Goal: Information Seeking & Learning: Learn about a topic

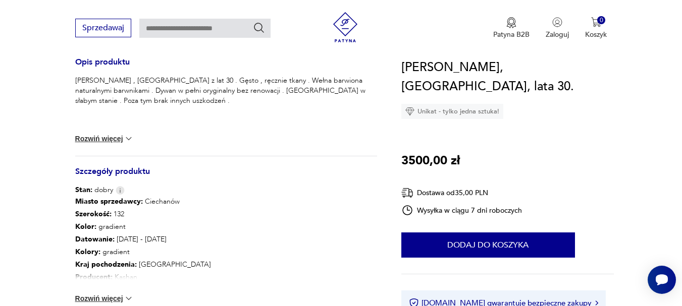
scroll to position [504, 0]
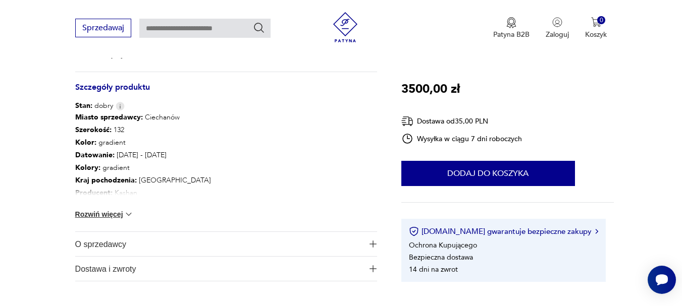
click at [104, 212] on button "Rozwiń więcej" at bounding box center [104, 214] width 59 height 10
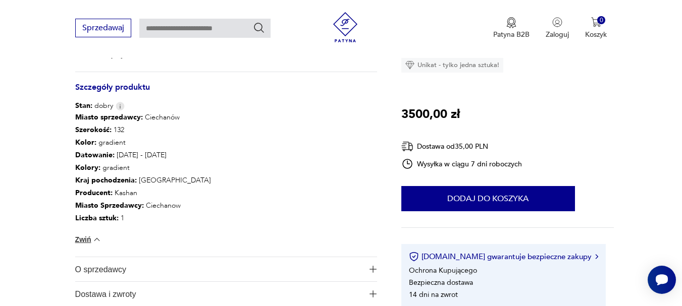
scroll to position [589, 0]
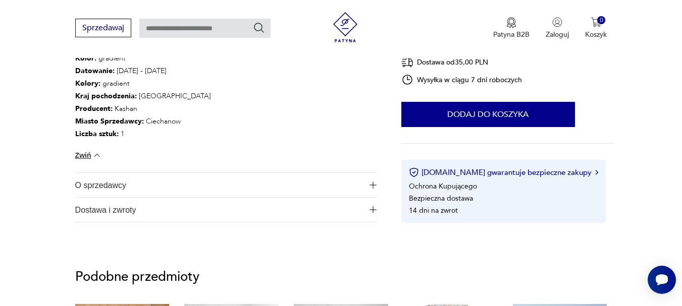
click at [198, 189] on span "O sprzedawcy" at bounding box center [219, 185] width 288 height 24
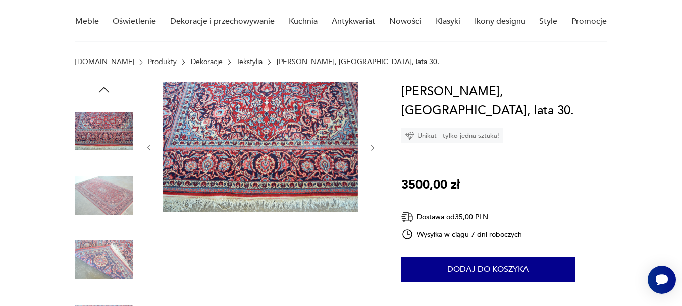
scroll to position [0, 0]
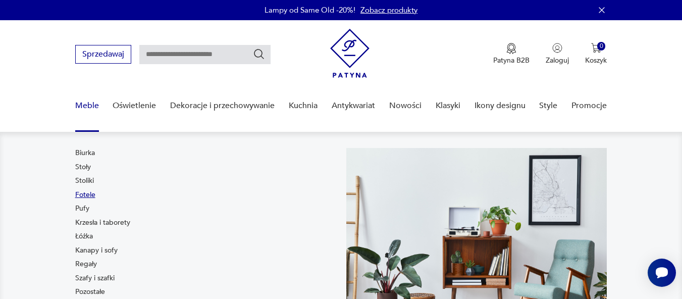
click at [80, 192] on link "Fotele" at bounding box center [85, 195] width 20 height 10
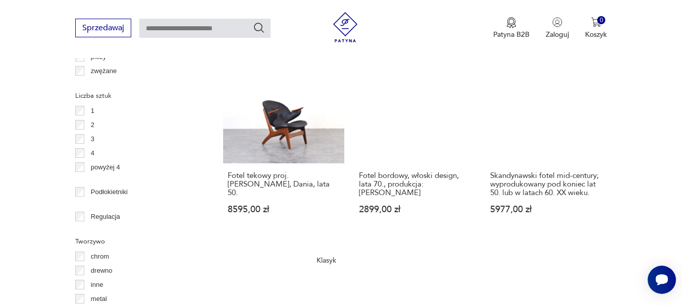
scroll to position [1444, 0]
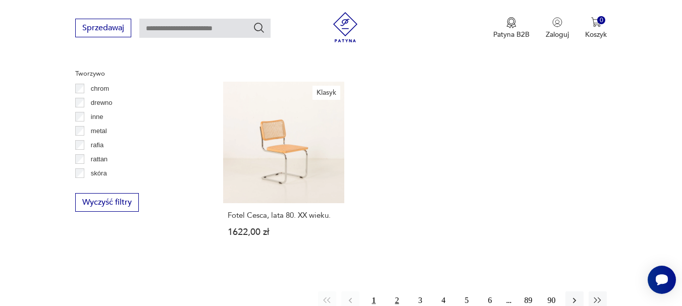
click at [398, 292] on button "2" at bounding box center [396, 301] width 18 height 18
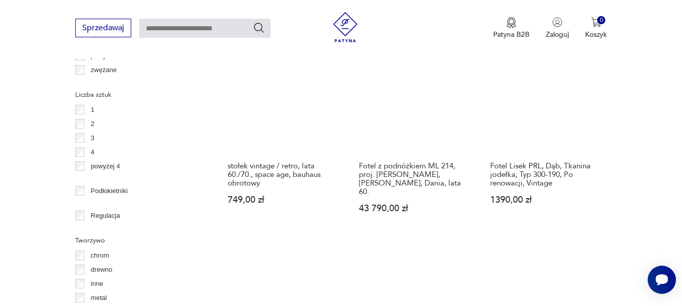
scroll to position [1445, 0]
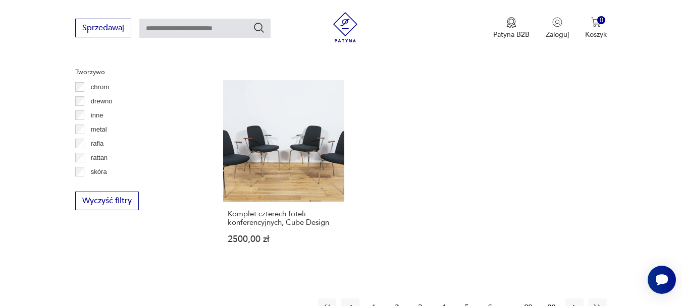
drag, startPoint x: 443, startPoint y: 273, endPoint x: 503, endPoint y: 201, distance: 93.9
click at [443, 299] on button "4" at bounding box center [443, 308] width 18 height 18
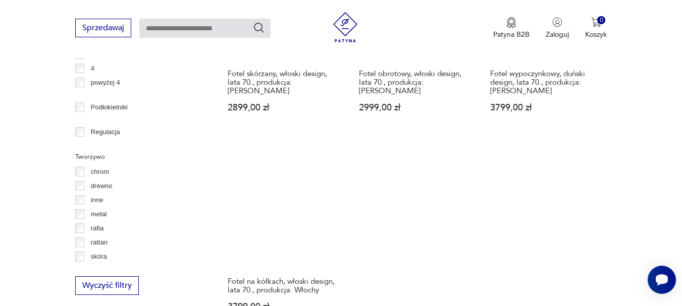
scroll to position [1529, 0]
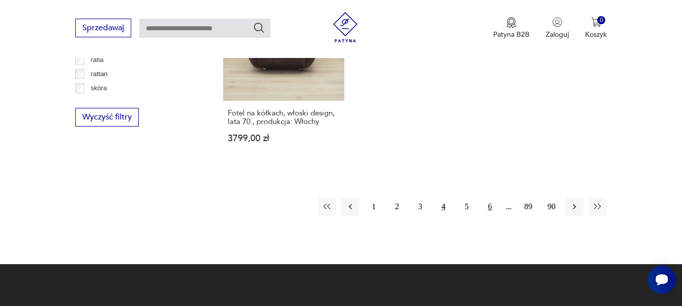
click at [489, 198] on button "6" at bounding box center [489, 207] width 18 height 18
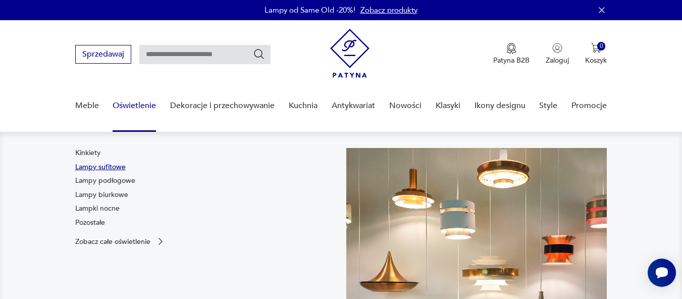
click at [112, 165] on link "Lampy sufitowe" at bounding box center [100, 167] width 50 height 10
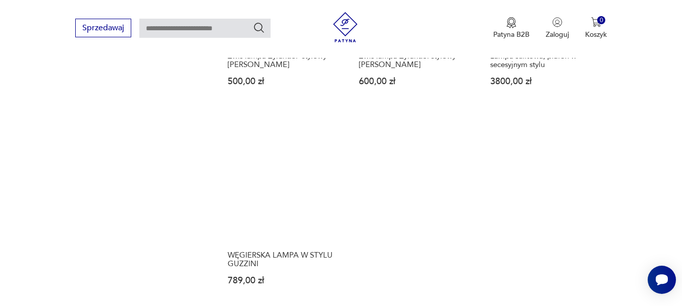
scroll to position [1445, 0]
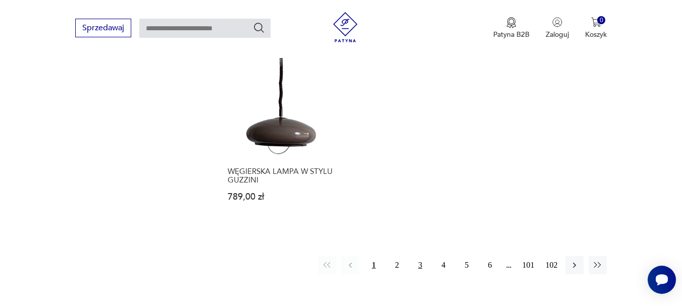
click at [418, 256] on button "3" at bounding box center [420, 265] width 18 height 18
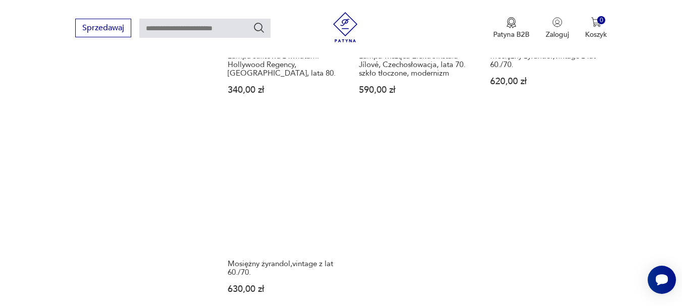
scroll to position [1529, 0]
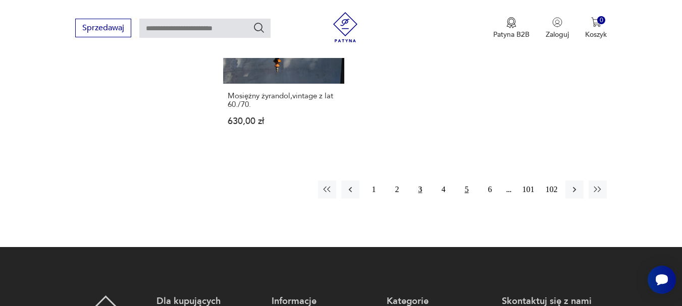
click at [464, 181] on button "5" at bounding box center [466, 190] width 18 height 18
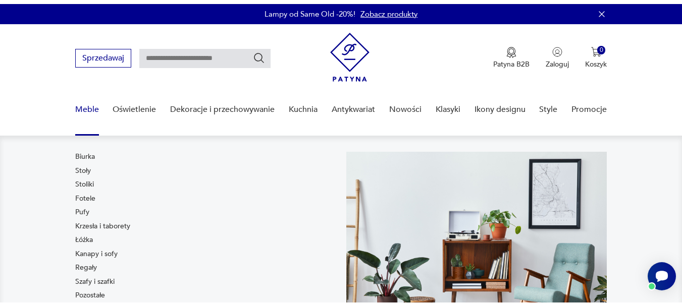
scroll to position [84, 0]
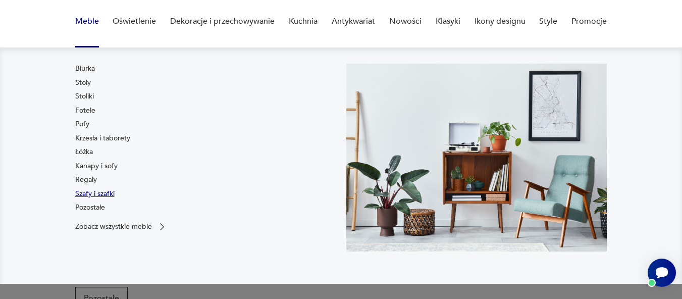
click at [98, 192] on link "Szafy i szafki" at bounding box center [94, 194] width 39 height 10
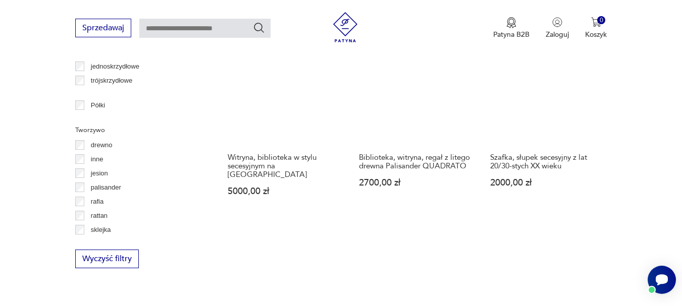
scroll to position [1445, 0]
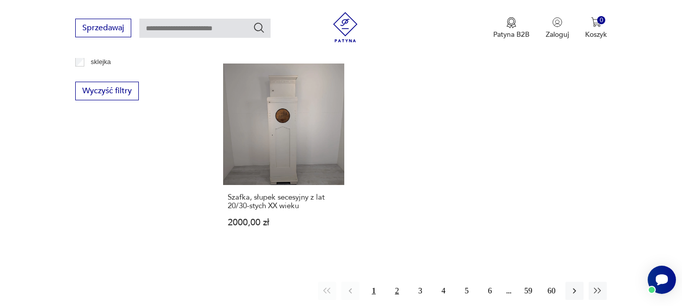
click at [398, 282] on button "2" at bounding box center [396, 291] width 18 height 18
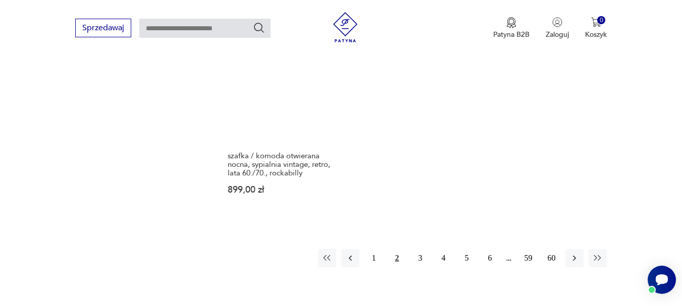
scroll to position [1613, 0]
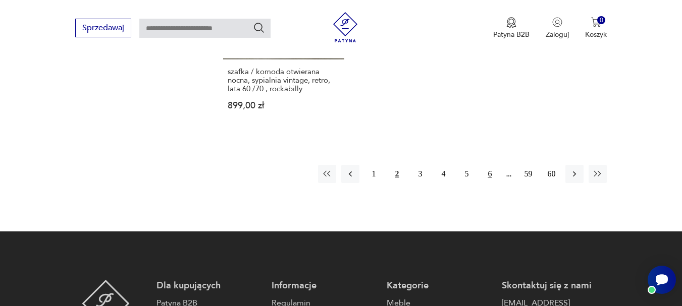
click at [487, 165] on button "6" at bounding box center [489, 174] width 18 height 18
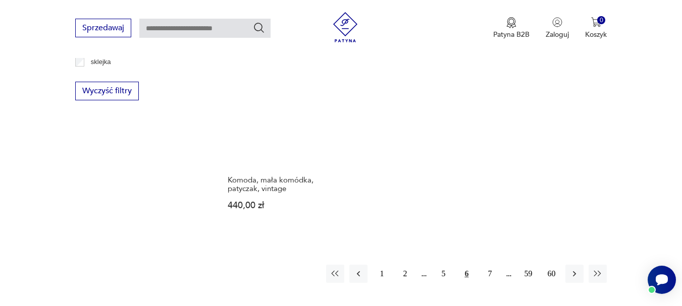
scroll to position [1529, 0]
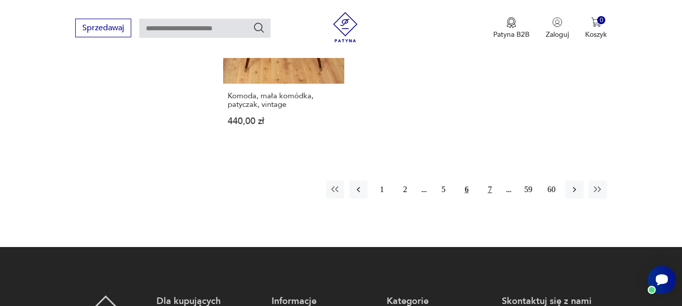
click at [487, 181] on button "7" at bounding box center [489, 190] width 18 height 18
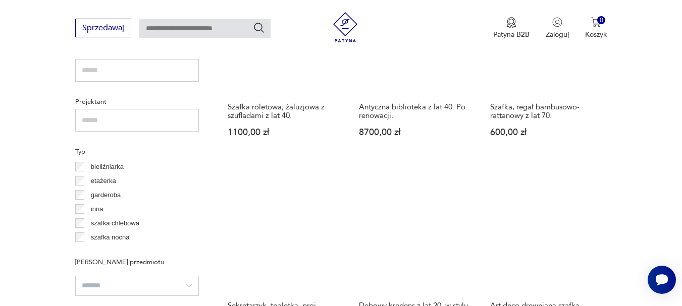
scroll to position [772, 0]
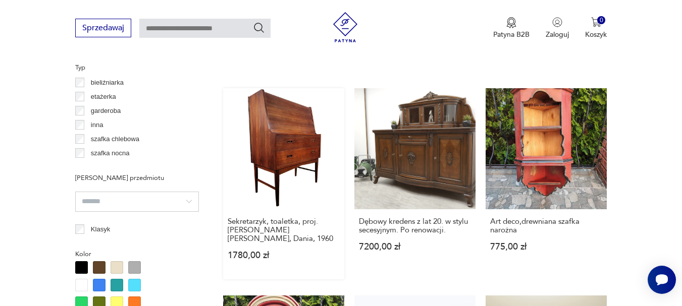
click at [280, 150] on link "Sekretarzyk, toaletka, proj. [PERSON_NAME] [PERSON_NAME], Dania, 1960 1780,00 zł" at bounding box center [283, 183] width 121 height 191
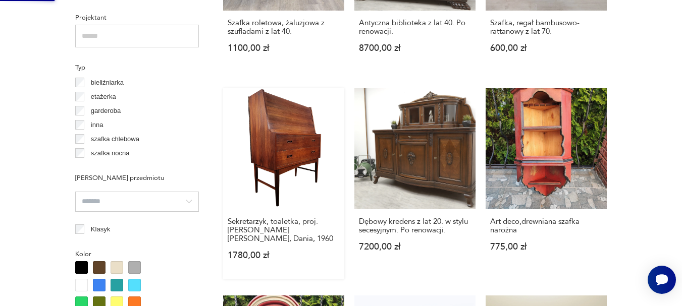
scroll to position [0, 0]
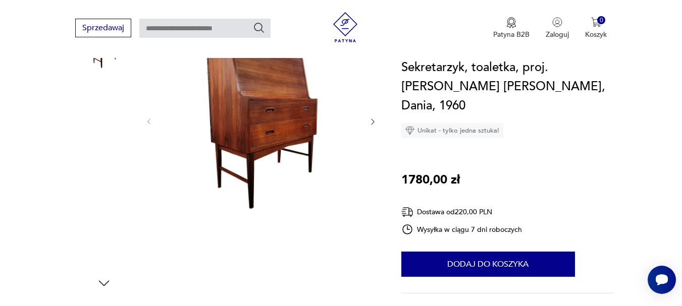
scroll to position [84, 0]
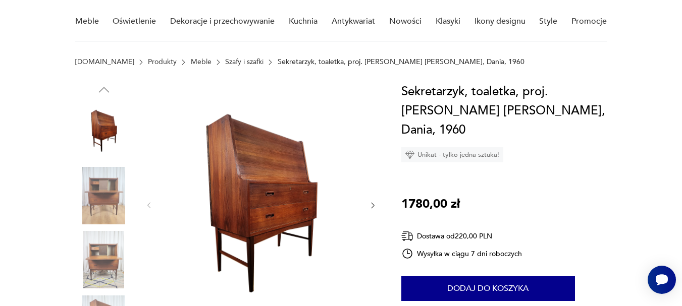
click at [372, 203] on icon "button" at bounding box center [372, 206] width 3 height 6
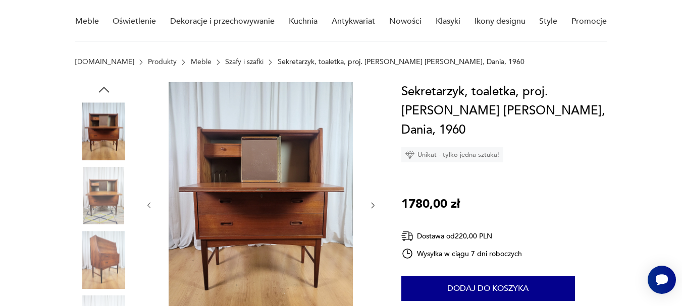
click at [372, 203] on icon "button" at bounding box center [372, 206] width 3 height 6
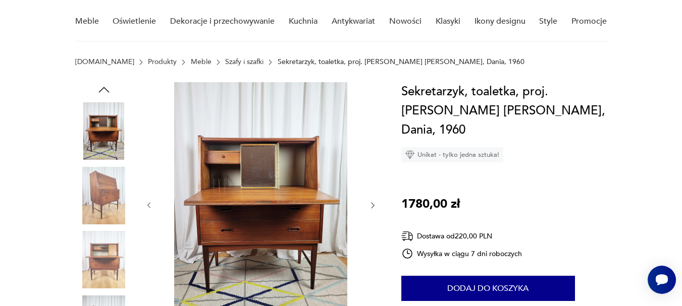
click at [372, 203] on icon "button" at bounding box center [372, 206] width 3 height 6
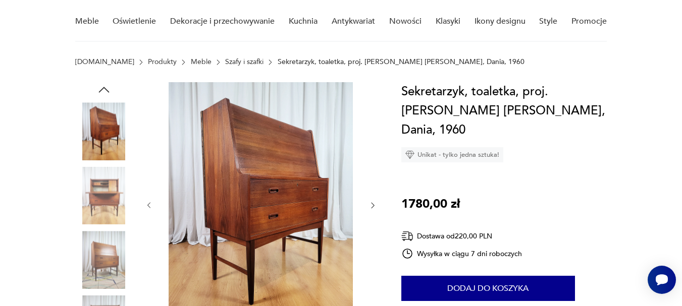
click at [372, 203] on icon "button" at bounding box center [372, 206] width 3 height 6
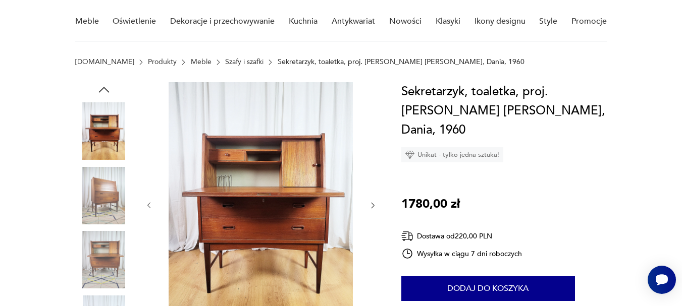
click at [372, 203] on icon "button" at bounding box center [372, 206] width 3 height 6
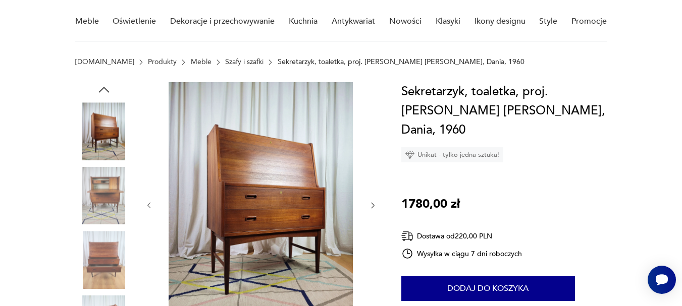
click at [372, 203] on icon "button" at bounding box center [372, 206] width 3 height 6
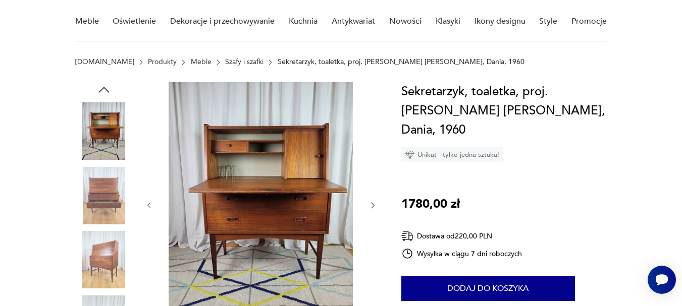
click at [372, 203] on icon "button" at bounding box center [372, 206] width 3 height 6
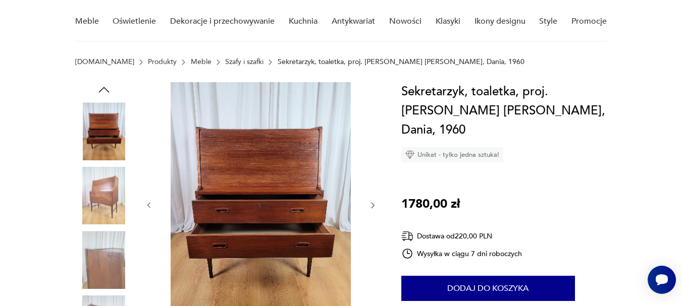
click at [372, 203] on icon "button" at bounding box center [372, 206] width 3 height 6
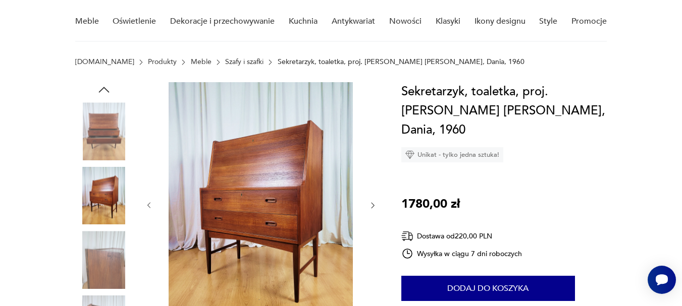
click at [372, 203] on icon "button" at bounding box center [372, 206] width 3 height 6
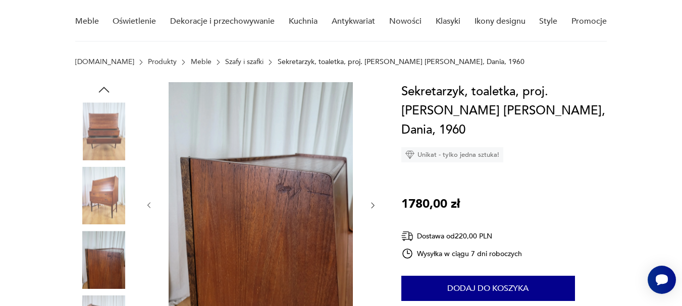
click at [372, 203] on icon "button" at bounding box center [372, 206] width 3 height 6
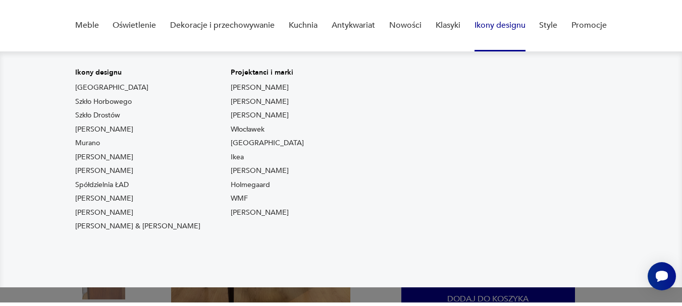
scroll to position [0, 0]
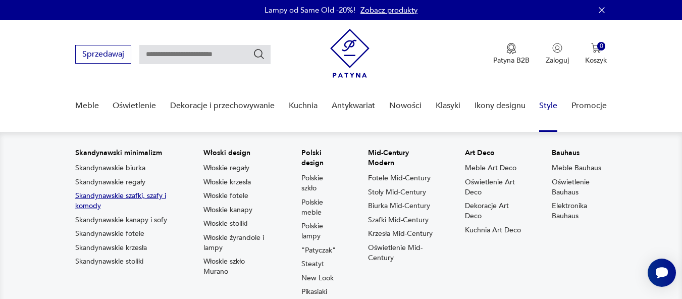
click at [137, 193] on link "Skandynawskie szafki, szafy i komody" at bounding box center [124, 201] width 98 height 20
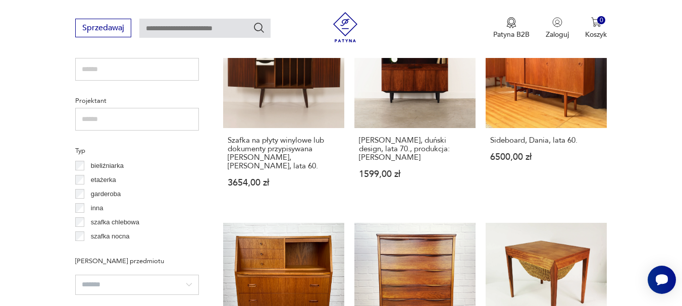
scroll to position [773, 0]
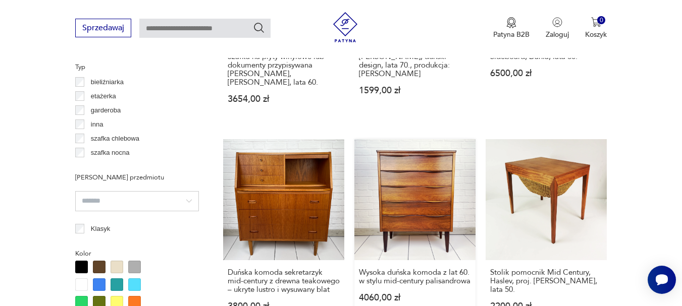
click at [414, 197] on link "Wysoka duńska komoda z lat 60. w stylu mid-century palisandrowa 4060,00 zł" at bounding box center [414, 234] width 121 height 191
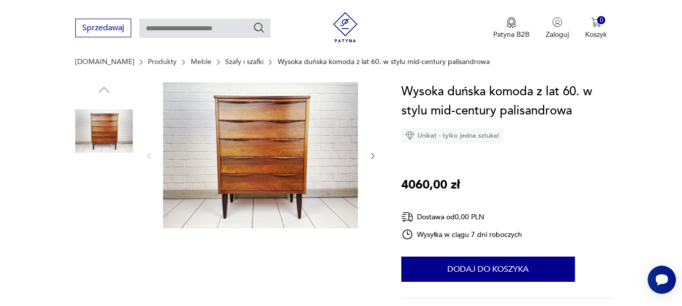
scroll to position [168, 0]
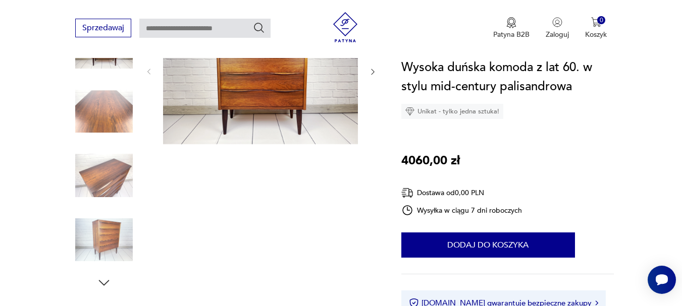
click at [99, 281] on icon "button" at bounding box center [103, 282] width 15 height 15
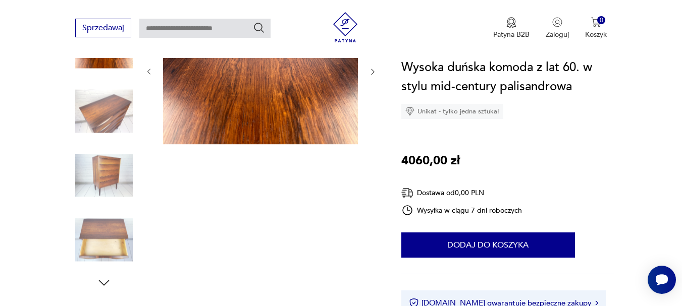
click at [104, 280] on icon "button" at bounding box center [103, 282] width 15 height 15
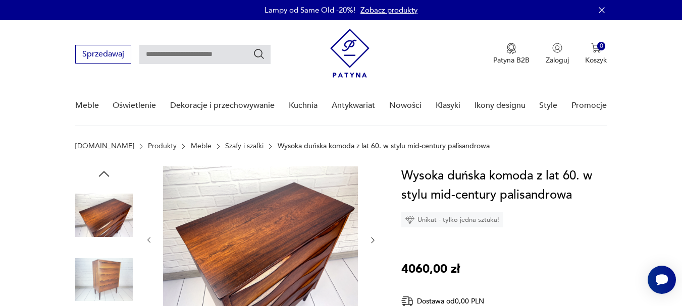
scroll to position [84, 0]
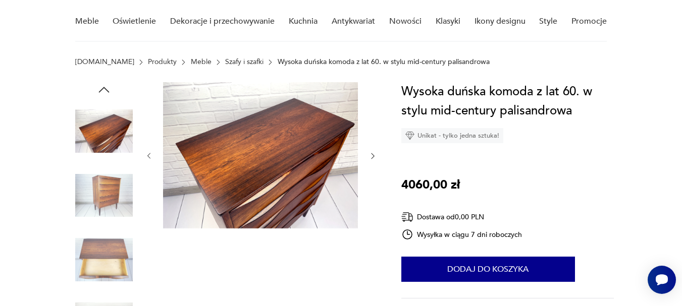
click at [372, 155] on icon "button" at bounding box center [372, 156] width 9 height 9
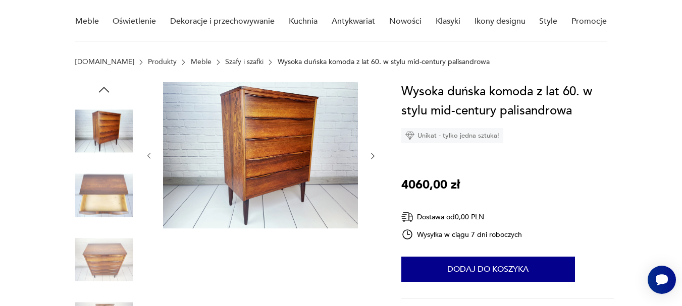
click at [372, 155] on icon "button" at bounding box center [372, 156] width 9 height 9
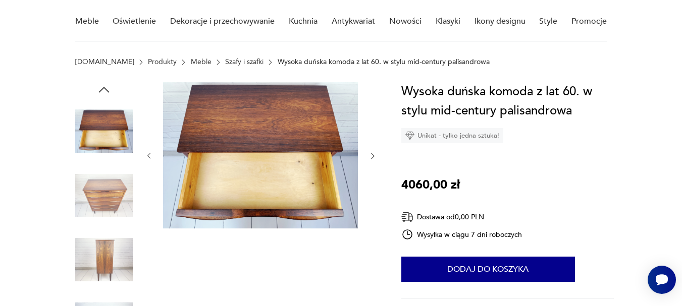
click at [370, 154] on icon "button" at bounding box center [372, 156] width 9 height 9
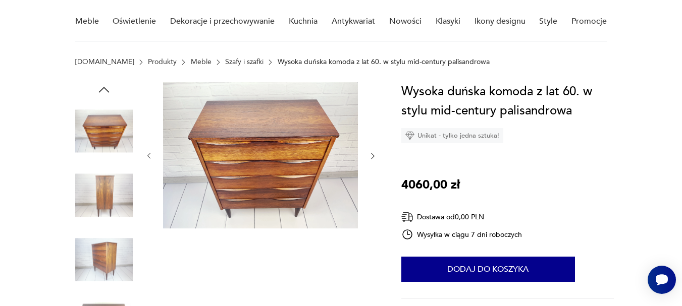
click at [370, 154] on icon "button" at bounding box center [372, 156] width 9 height 9
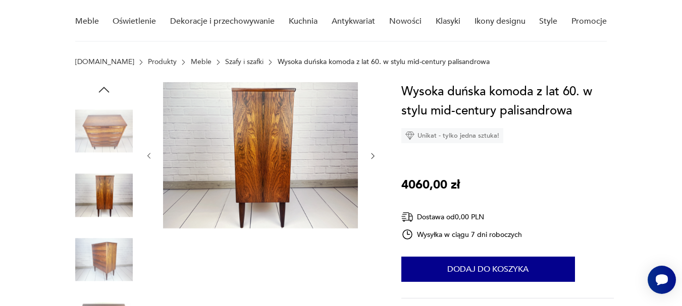
click at [370, 153] on icon "button" at bounding box center [372, 156] width 9 height 9
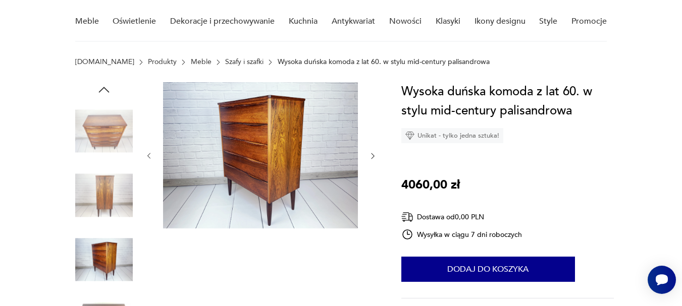
click at [369, 152] on icon "button" at bounding box center [372, 156] width 9 height 9
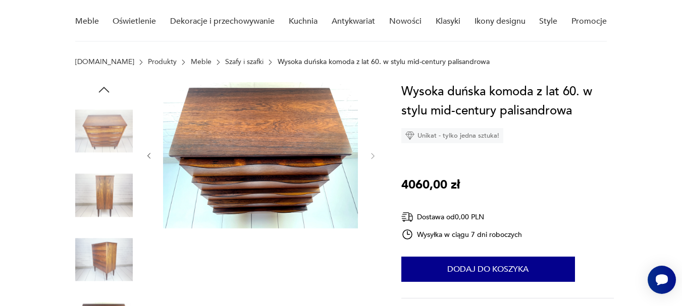
click at [367, 151] on div at bounding box center [261, 156] width 232 height 148
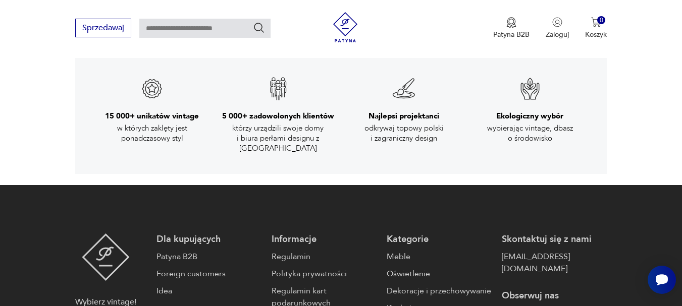
scroll to position [1825, 0]
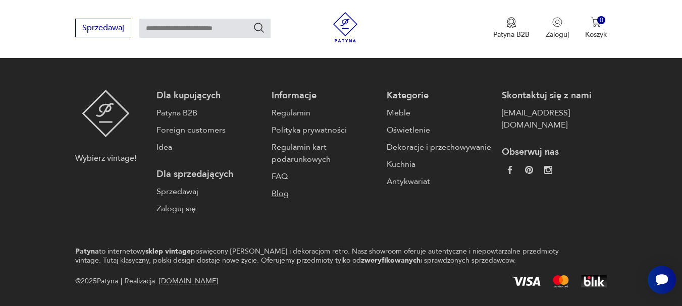
click at [276, 188] on link "Blog" at bounding box center [323, 194] width 105 height 12
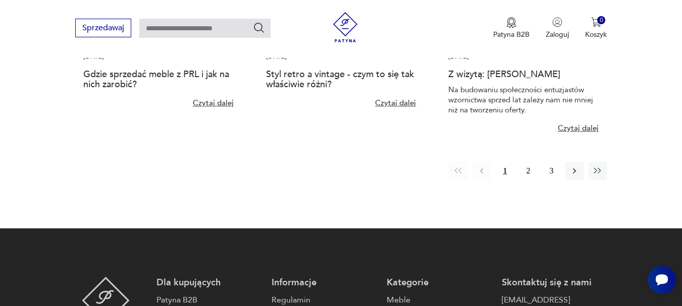
scroll to position [1009, 0]
